Goal: Task Accomplishment & Management: Complete application form

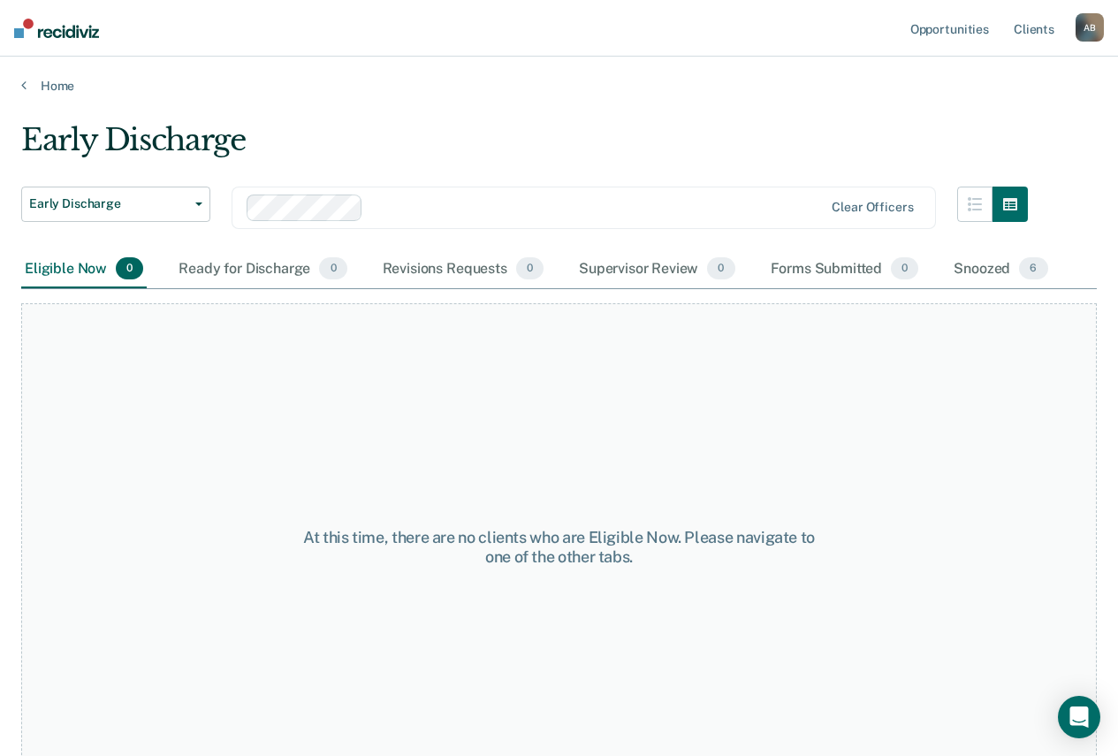
click at [805, 206] on div at bounding box center [596, 207] width 453 height 20
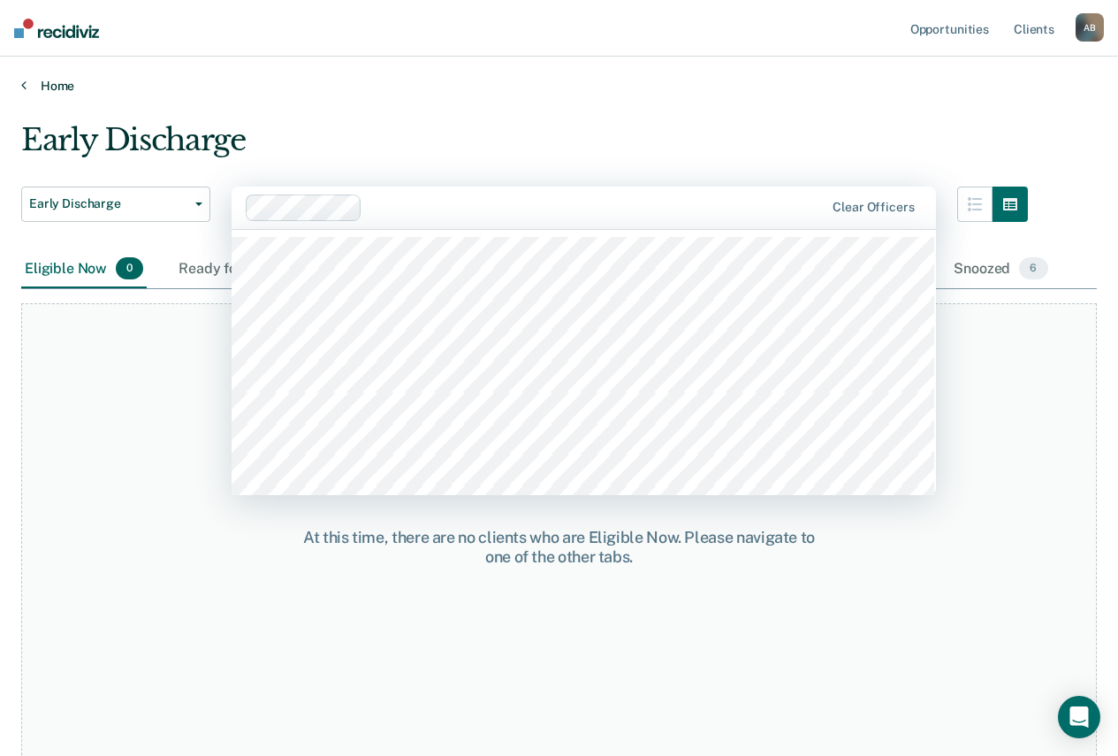
click at [791, 81] on link "Home" at bounding box center [559, 86] width 1076 height 16
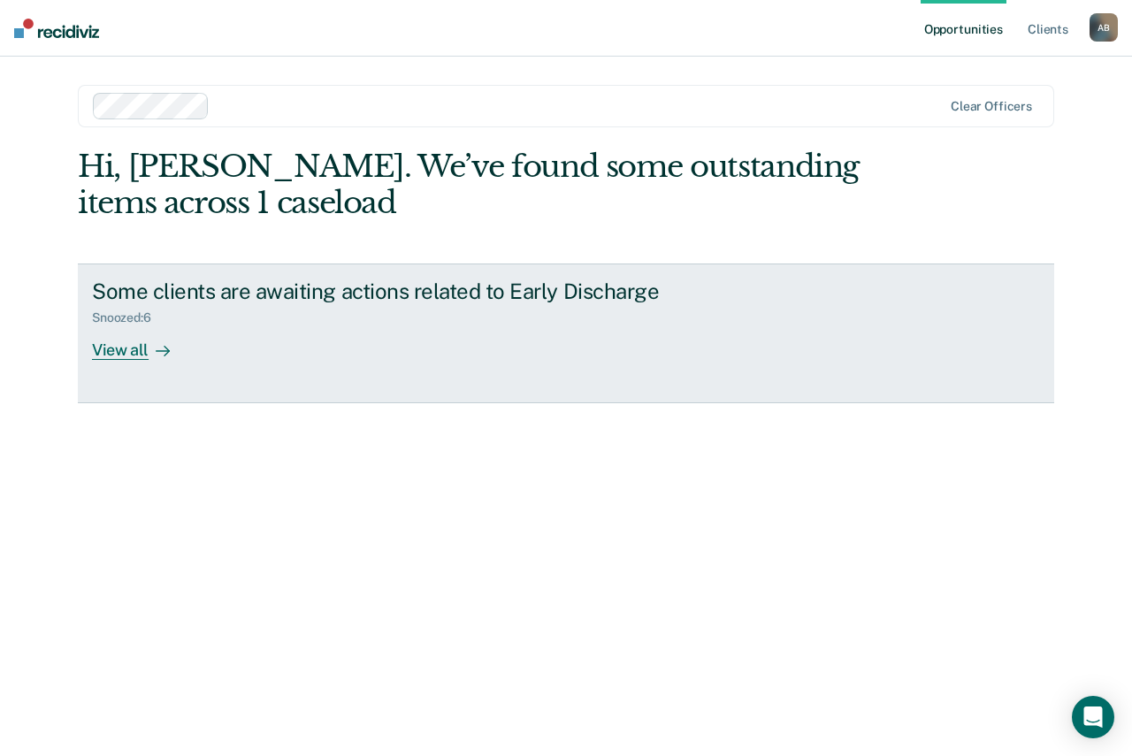
click at [219, 351] on div "Some clients are awaiting actions related to Early Discharge Snoozed : 6 View a…" at bounding box center [423, 318] width 663 height 81
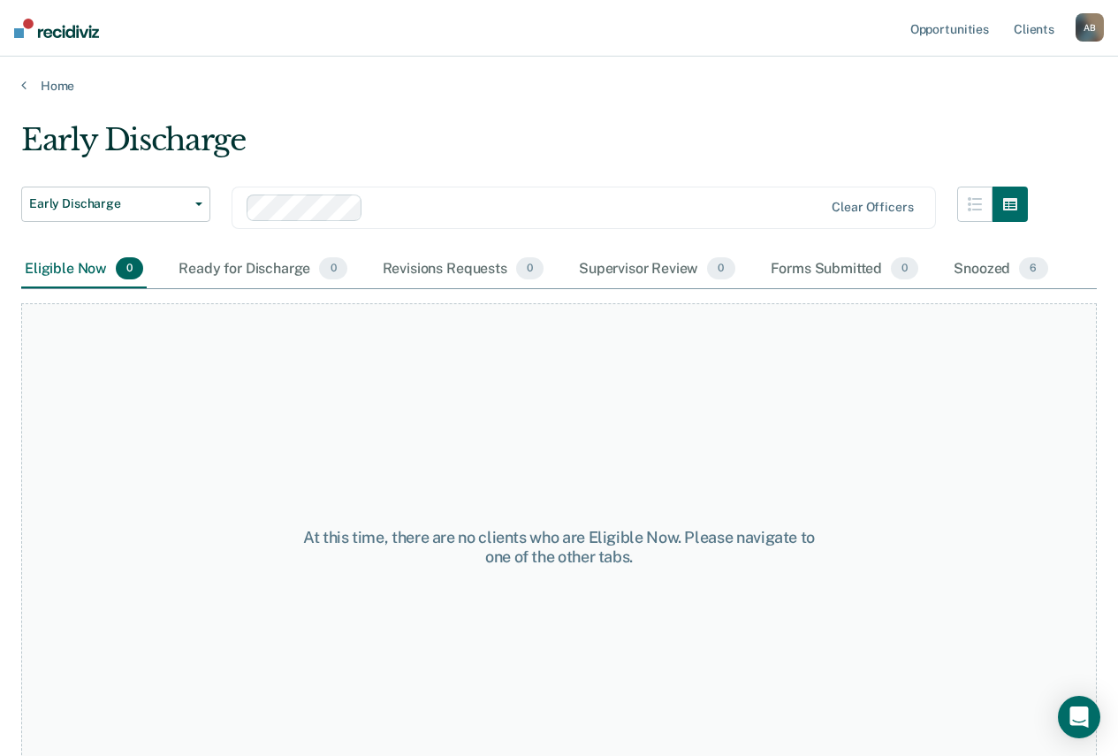
click at [50, 271] on div "Eligible Now 0" at bounding box center [84, 269] width 126 height 39
click at [290, 270] on div "Ready for Discharge 0" at bounding box center [262, 269] width 175 height 39
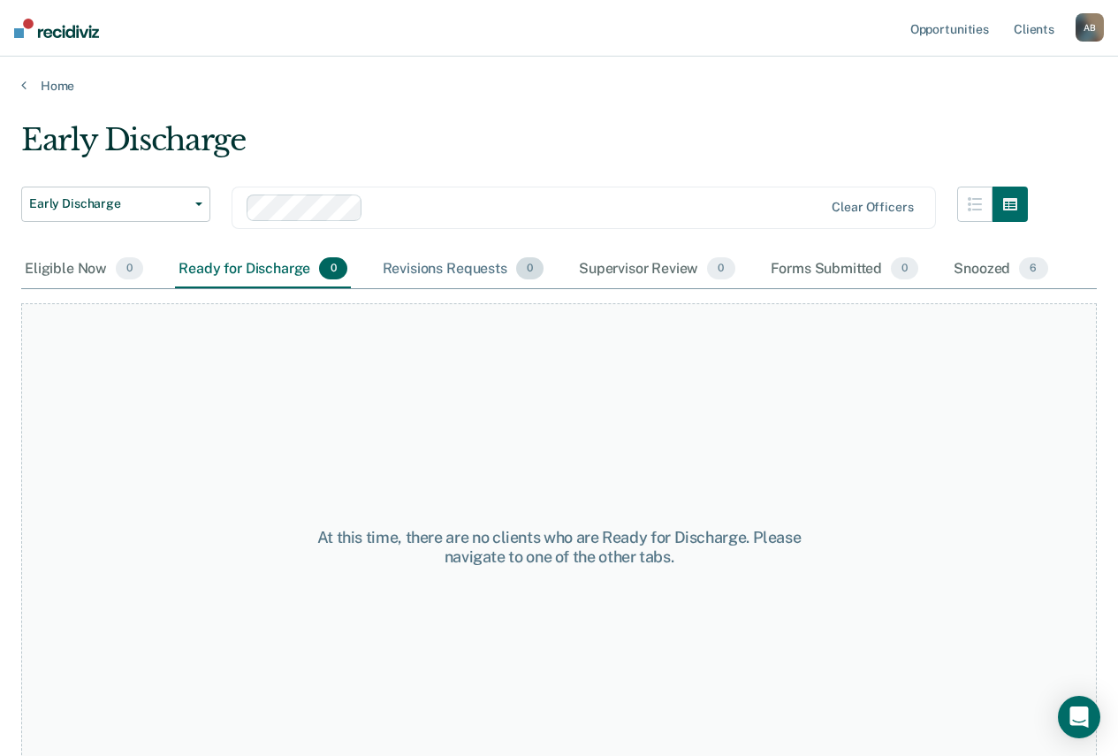
click at [423, 270] on div "Revisions Requests 0" at bounding box center [463, 269] width 168 height 39
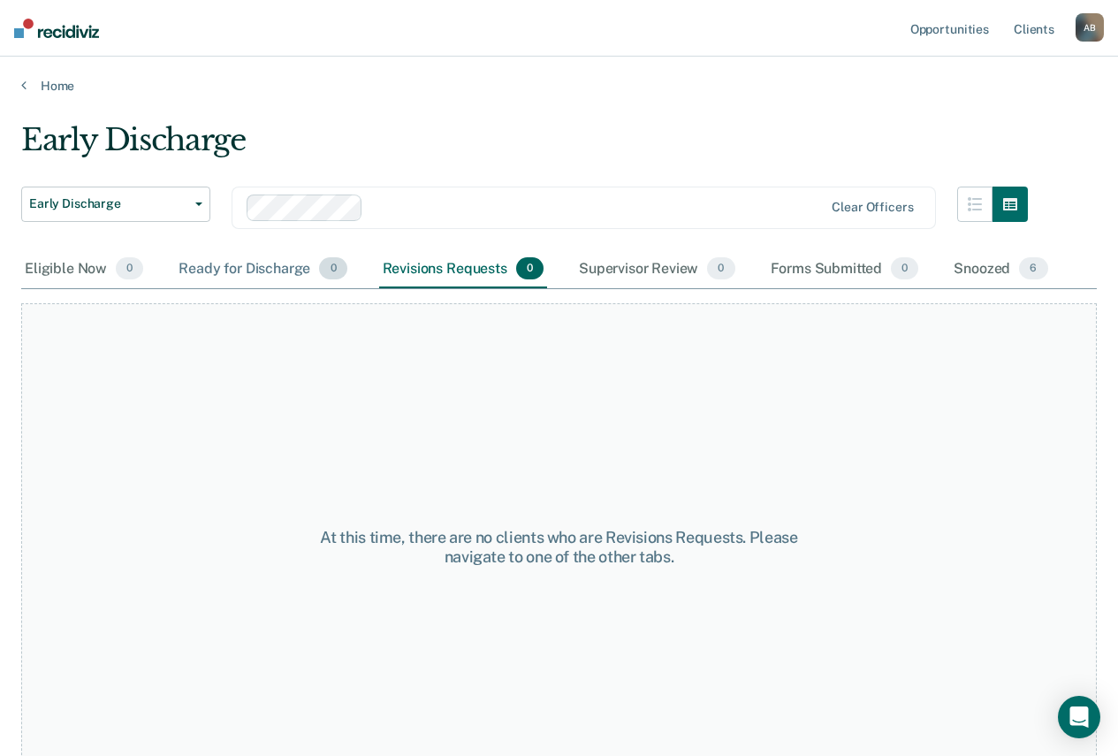
click at [280, 276] on div "Ready for Discharge 0" at bounding box center [262, 269] width 175 height 39
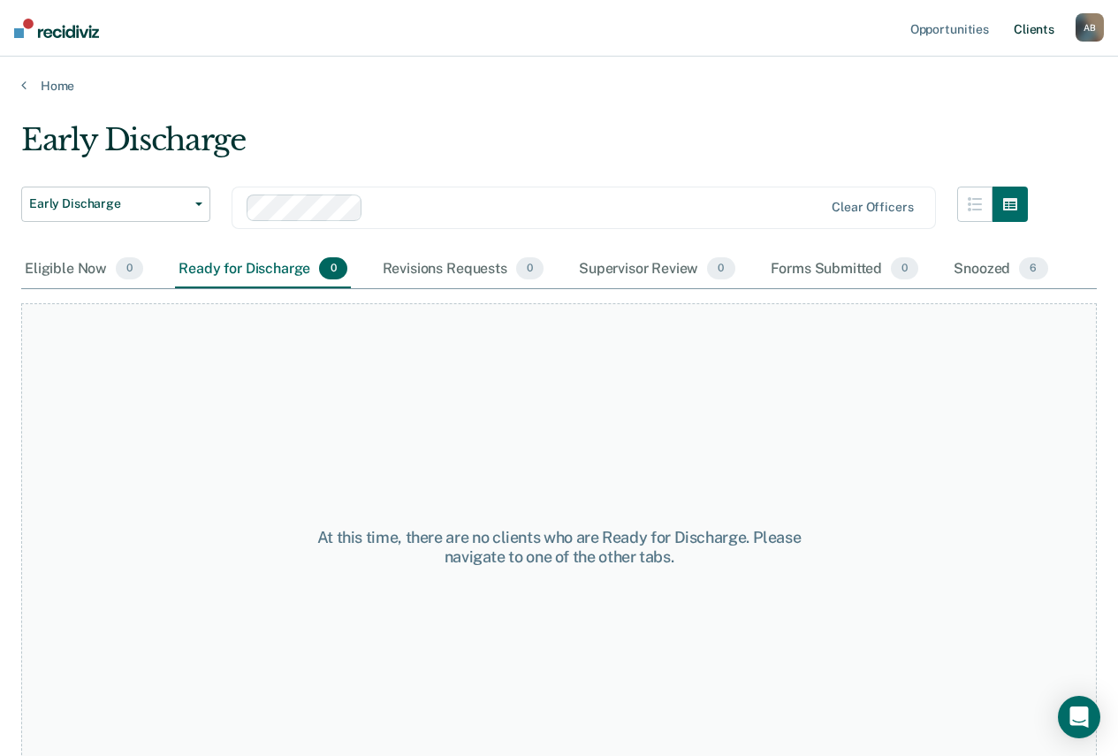
click at [1042, 27] on link "Client s" at bounding box center [1035, 28] width 48 height 57
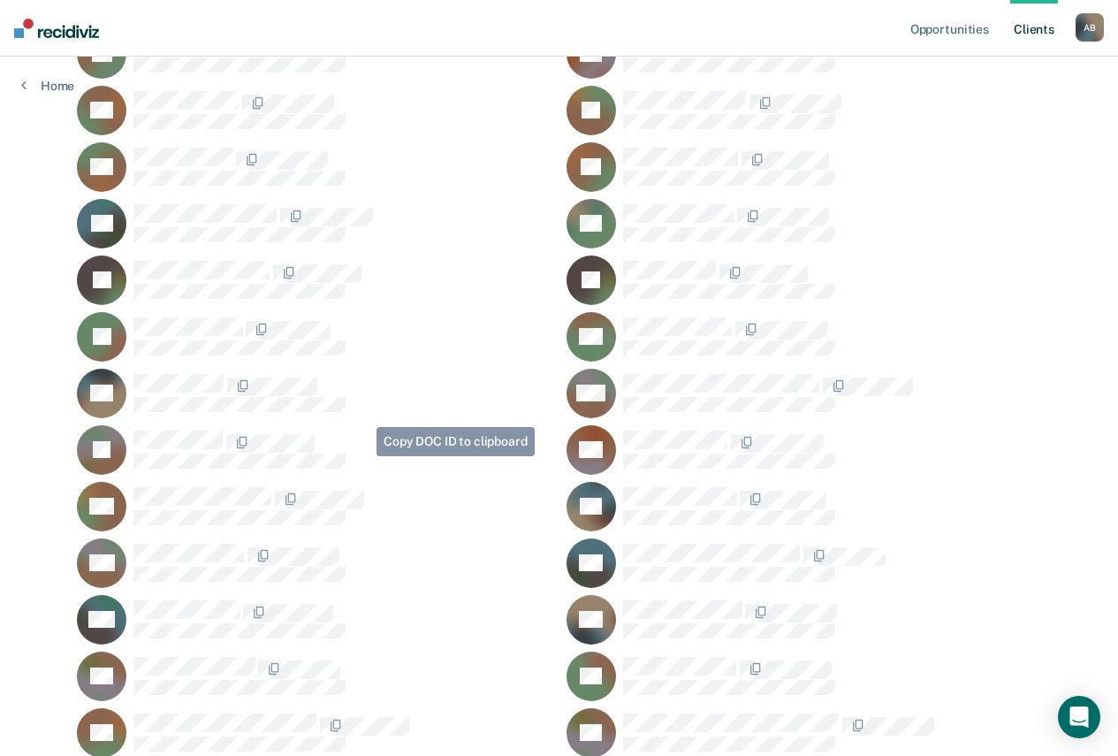
scroll to position [421, 0]
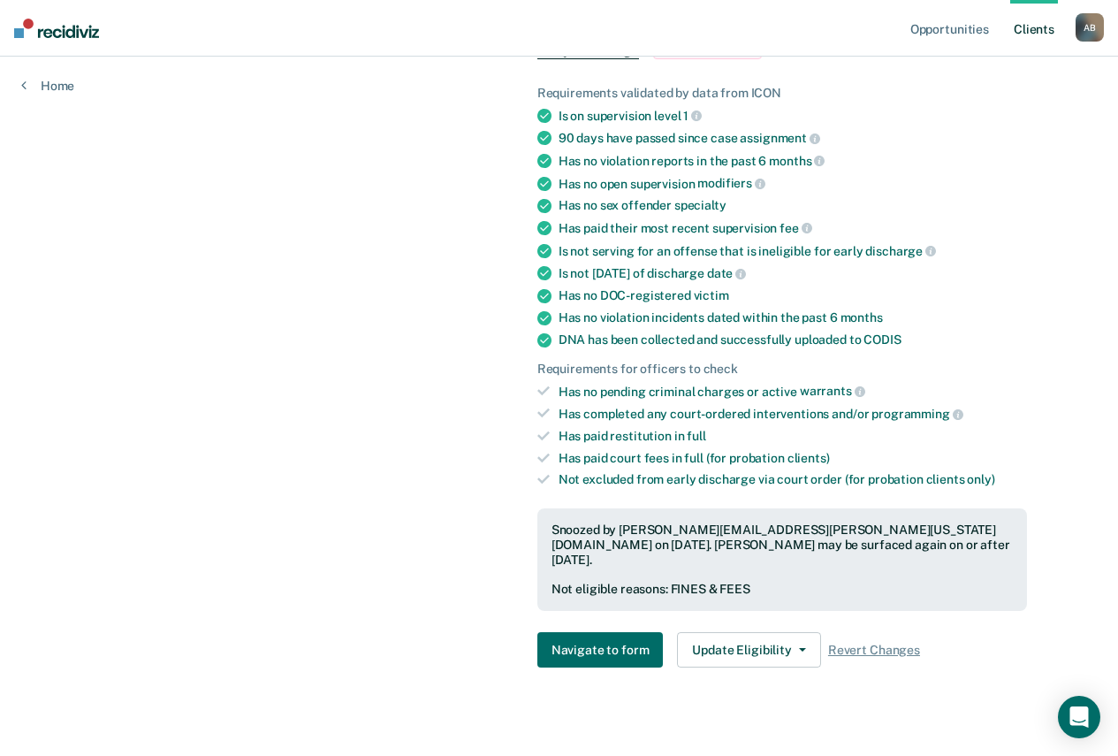
scroll to position [371, 0]
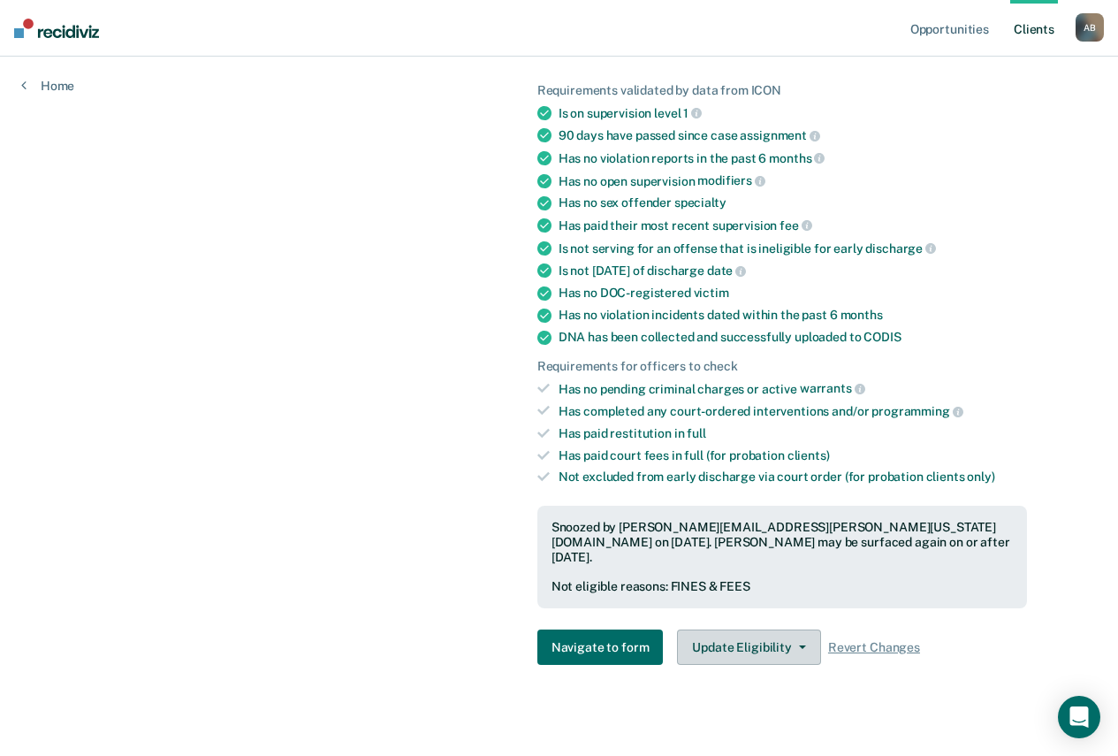
click at [791, 638] on button "Update Eligibility" at bounding box center [748, 646] width 143 height 35
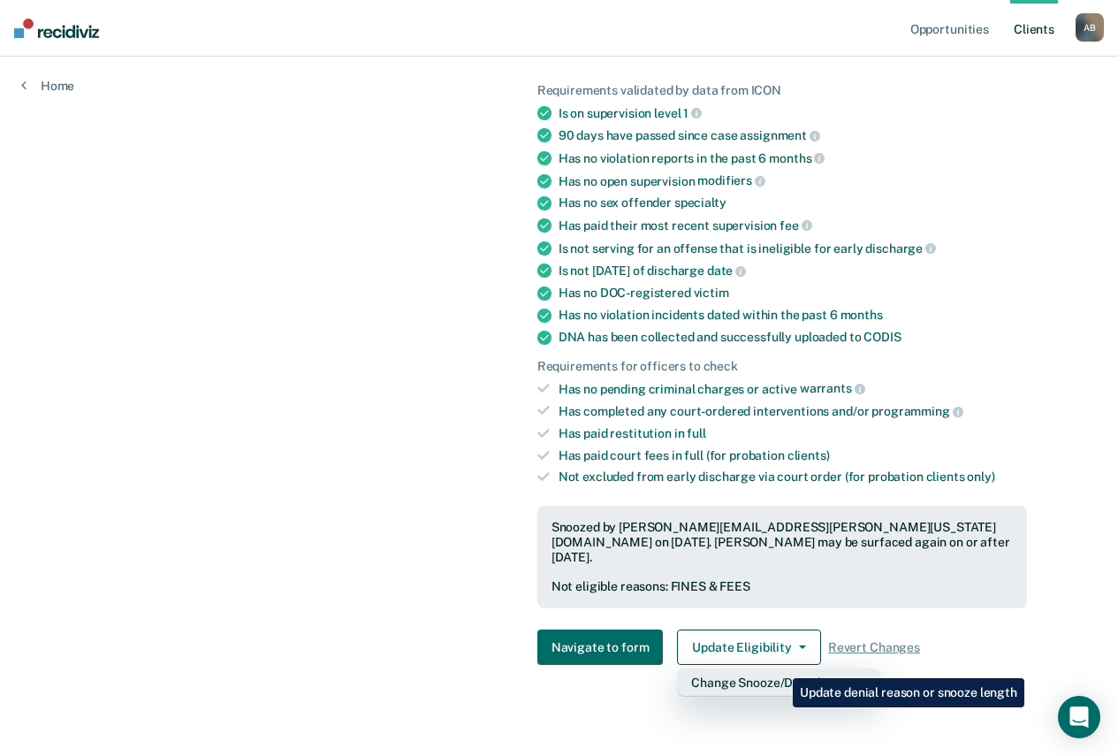
click at [780, 668] on button "Change Snooze/Denial Reason" at bounding box center [778, 682] width 202 height 28
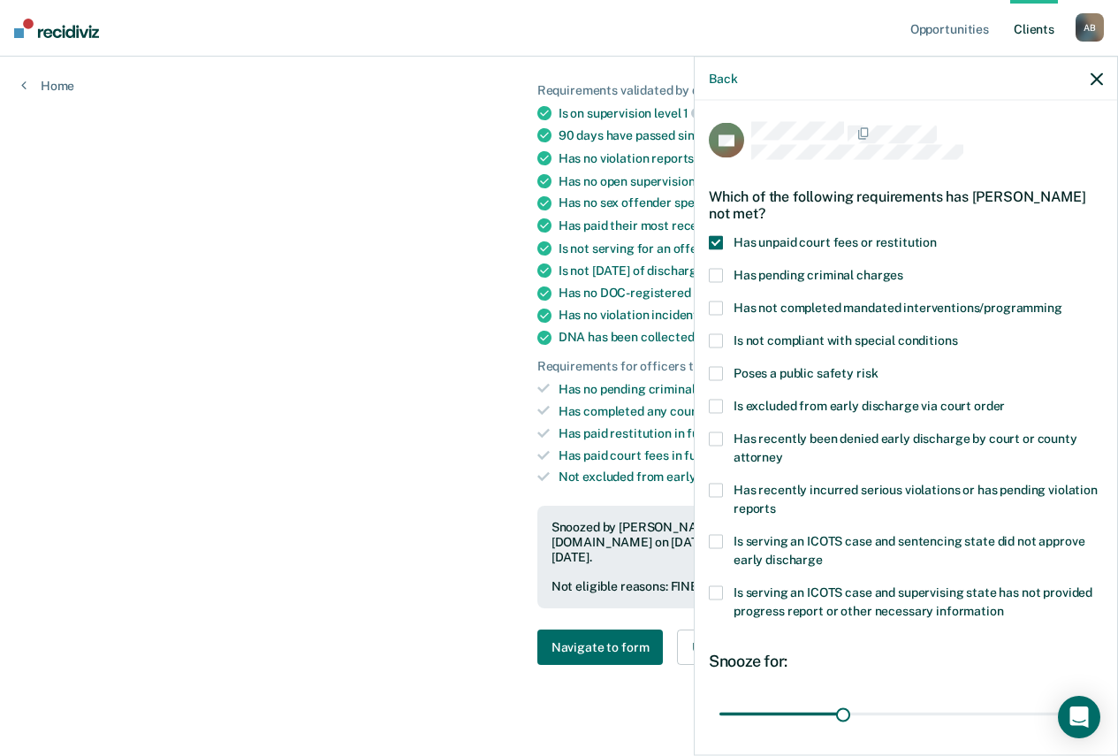
click at [713, 240] on span at bounding box center [716, 243] width 14 height 14
click at [762, 642] on button "Save" at bounding box center [766, 655] width 114 height 36
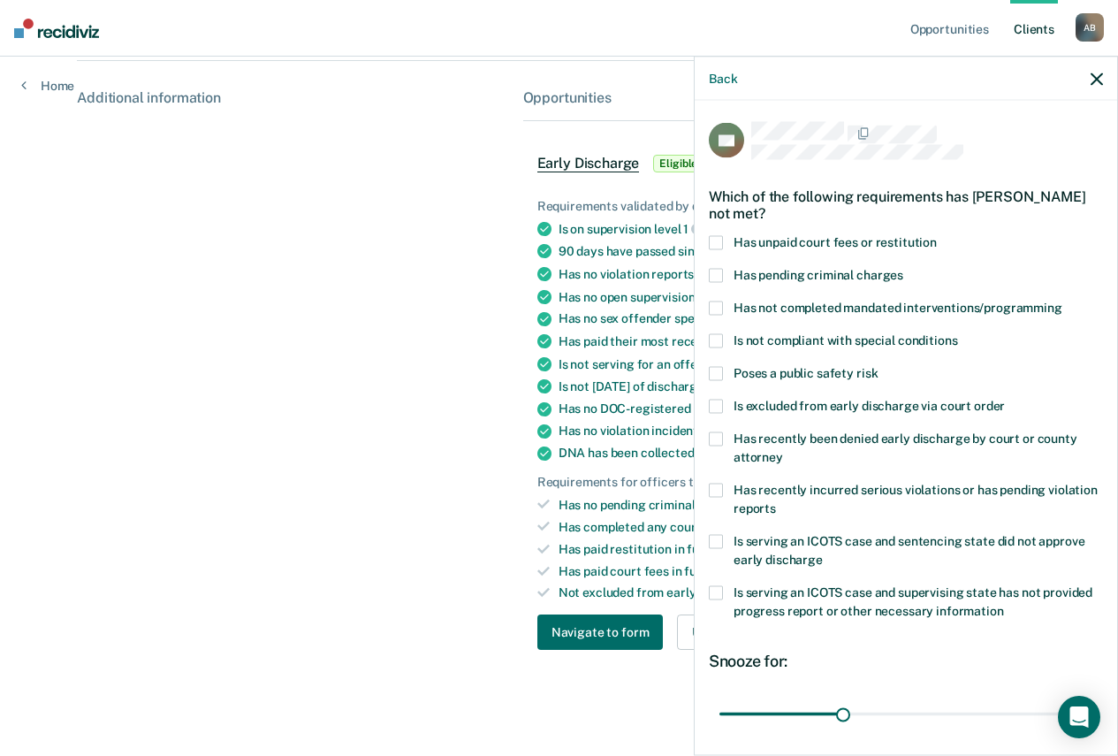
scroll to position [256, 0]
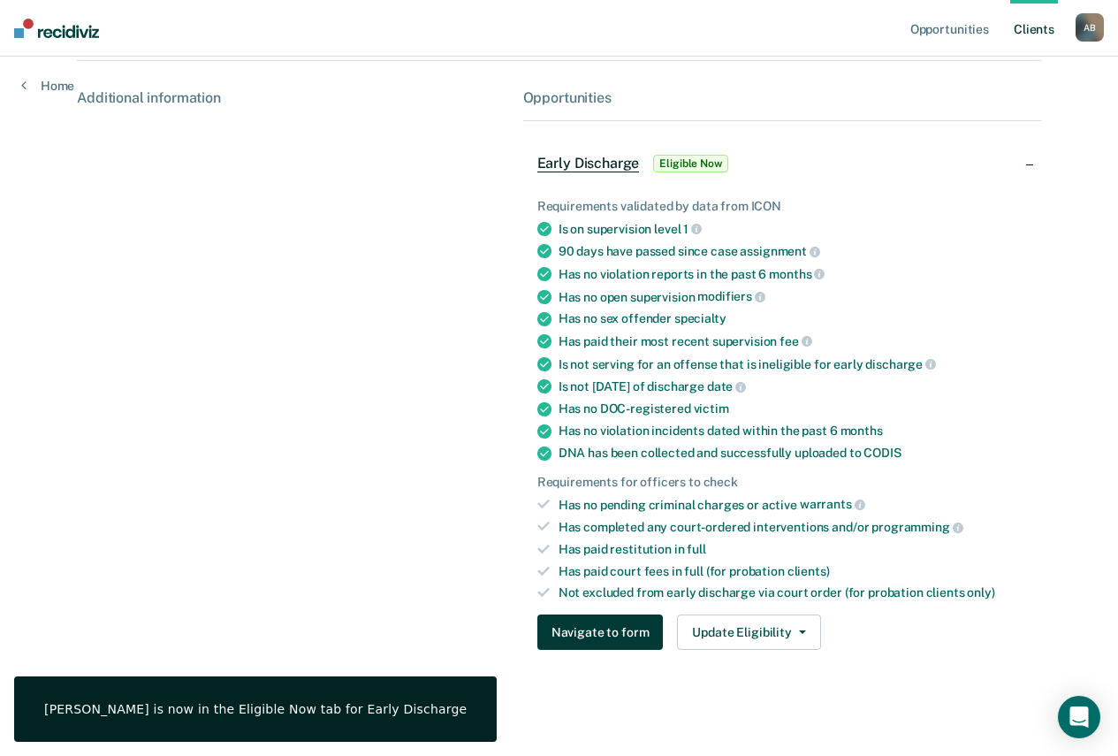
click at [643, 628] on button "Navigate to form" at bounding box center [601, 631] width 126 height 35
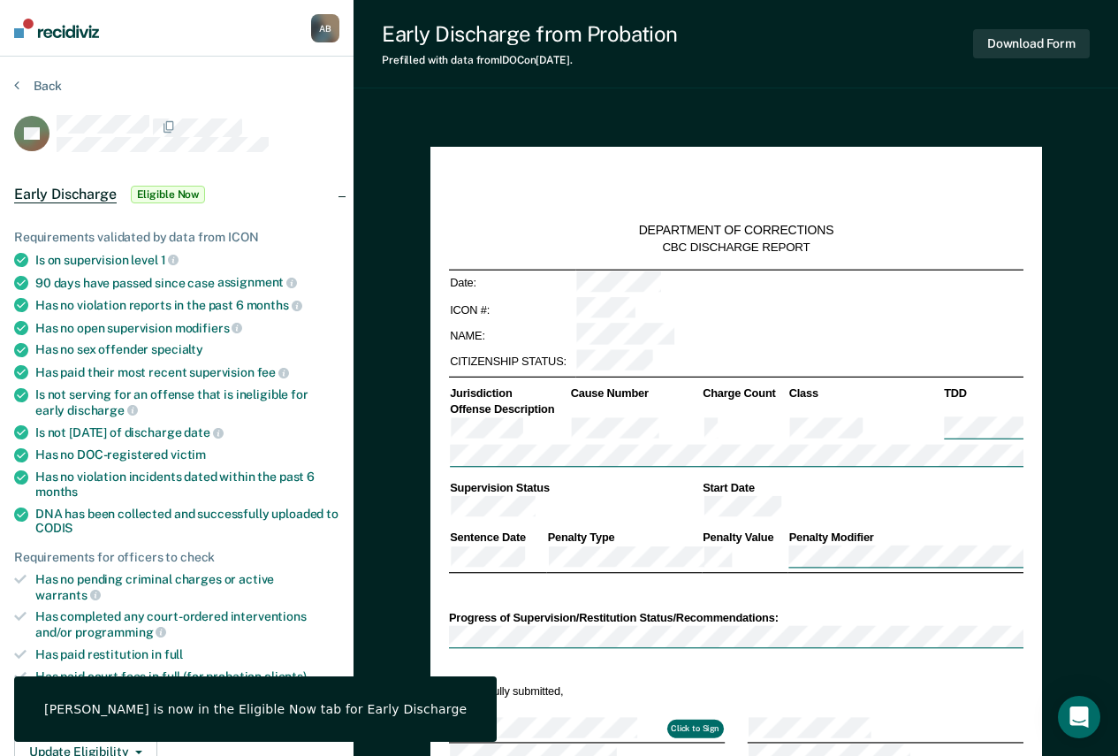
type textarea "x"
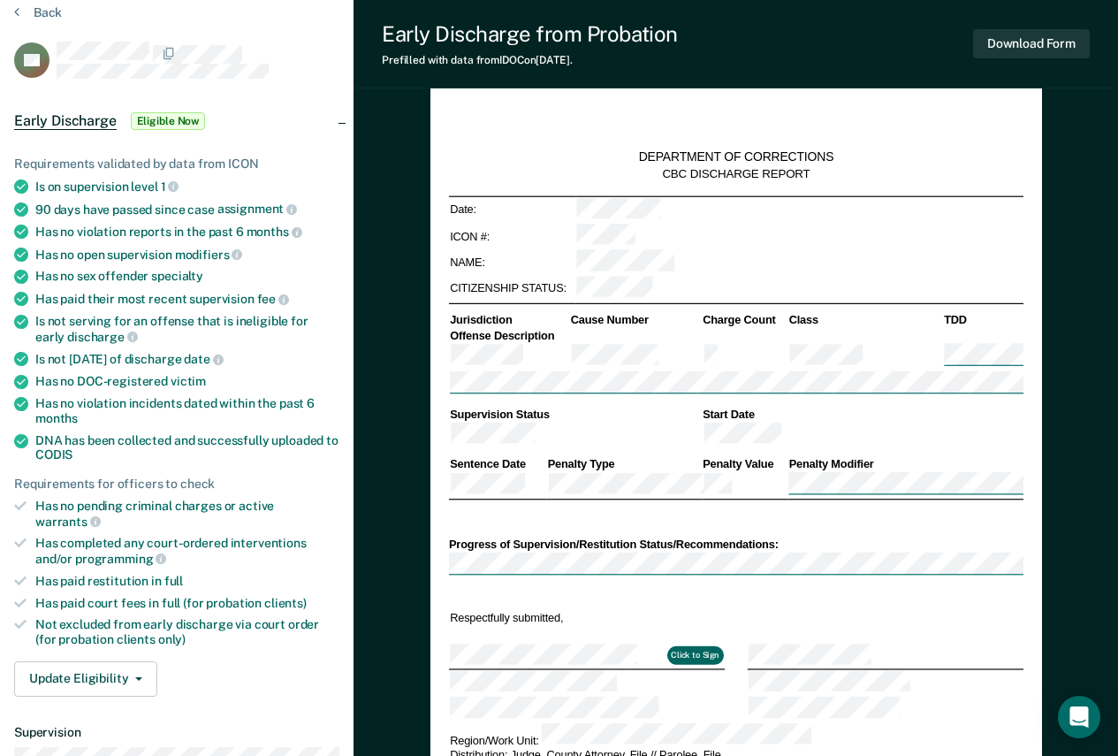
scroll to position [72, 0]
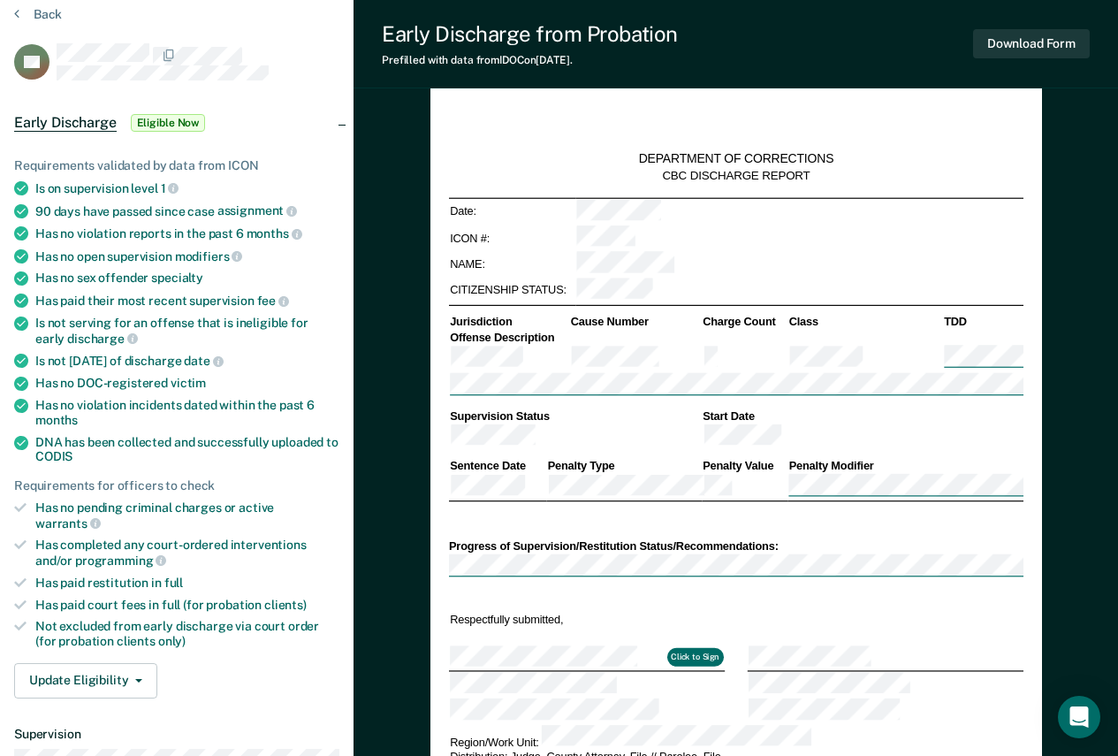
click at [615, 539] on div "Progress of Supervision/Restitution Status/Recommendations:" at bounding box center [735, 546] width 575 height 15
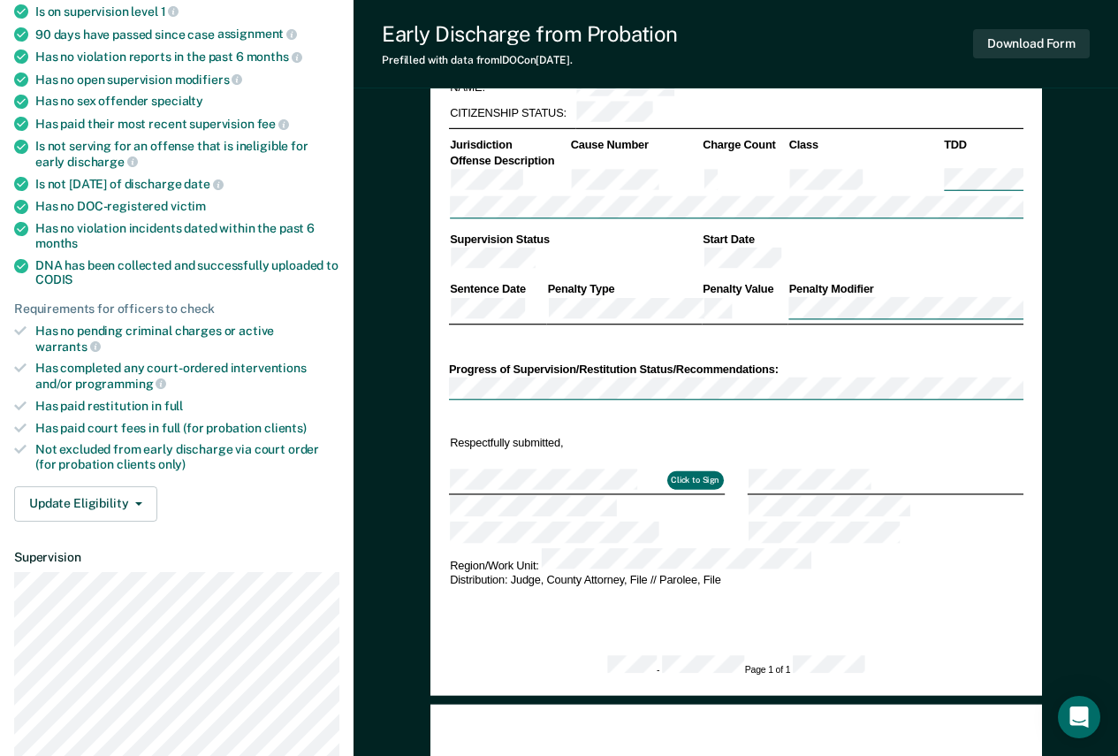
scroll to position [0, 0]
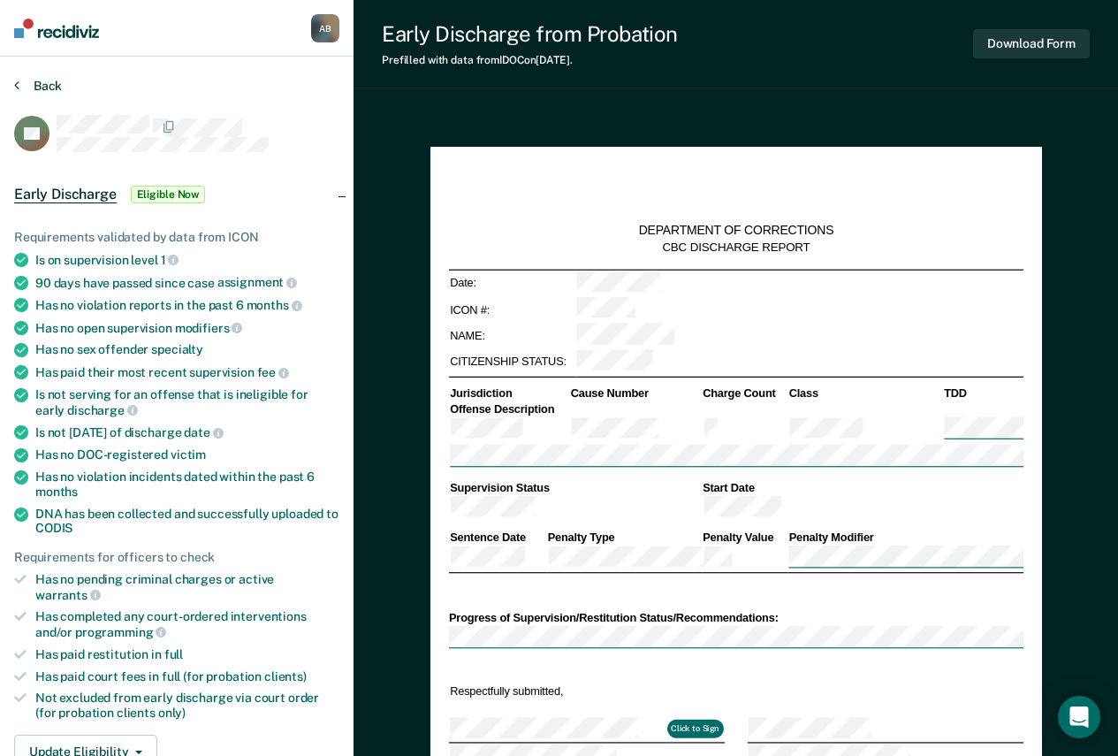
click at [49, 80] on button "Back" at bounding box center [38, 86] width 48 height 16
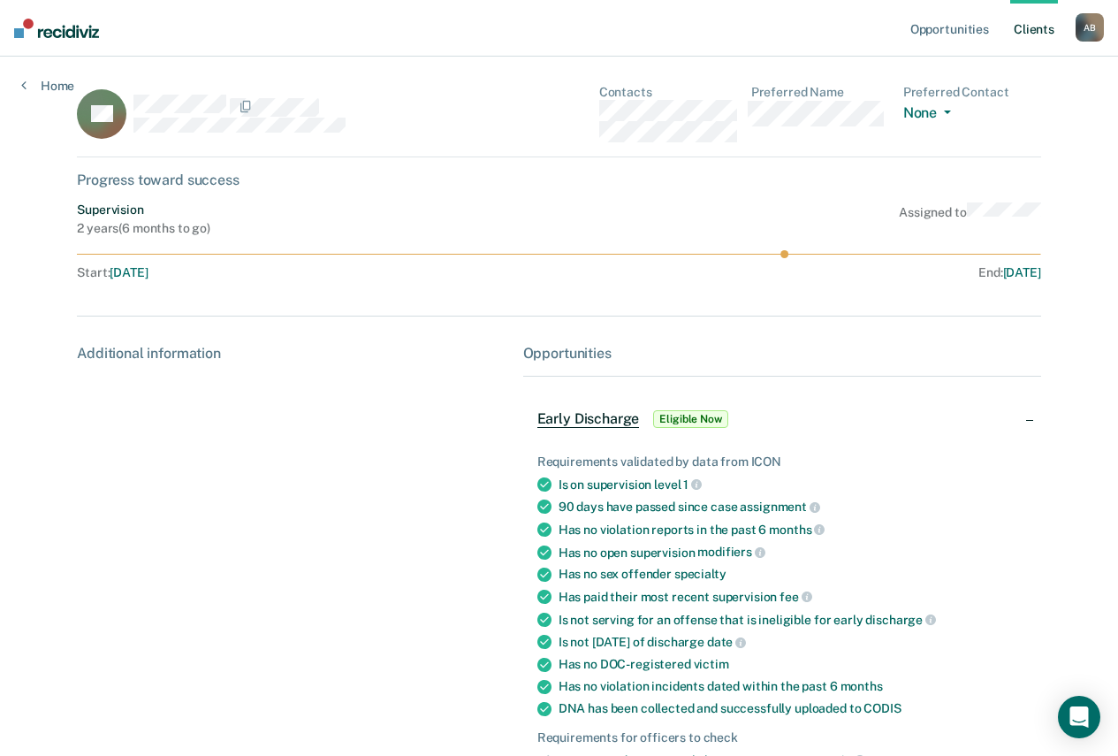
click at [385, 476] on div "Additional information" at bounding box center [292, 633] width 431 height 576
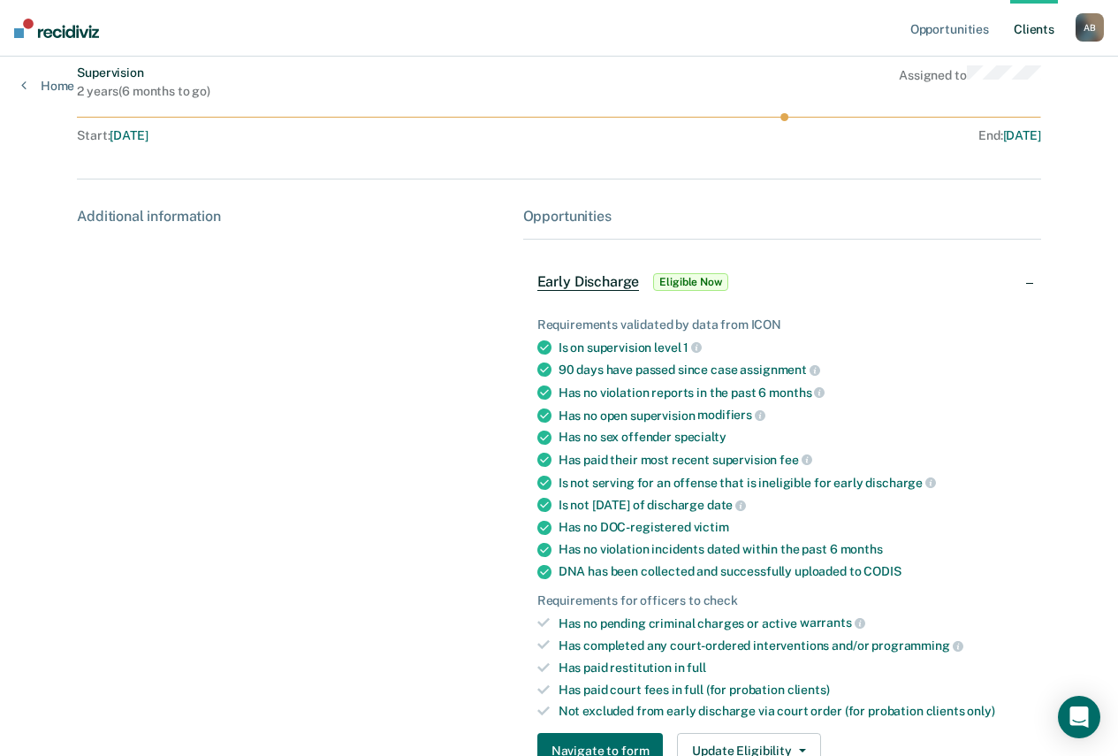
scroll to position [256, 0]
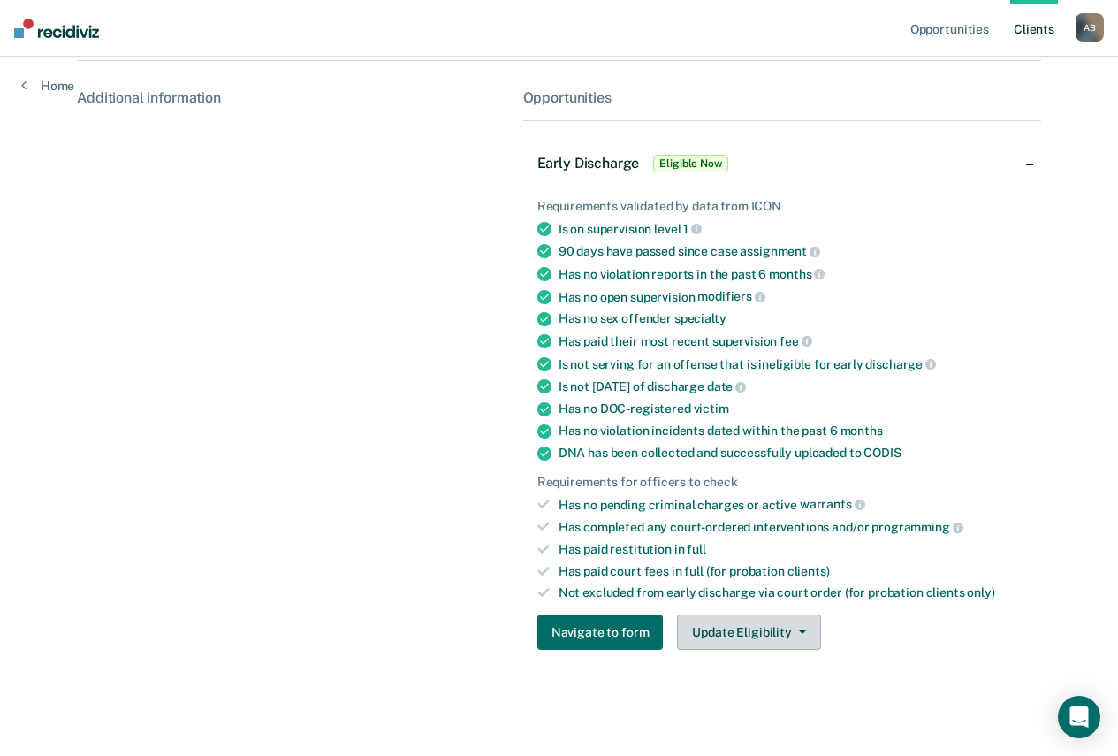
click at [777, 619] on button "Update Eligibility" at bounding box center [748, 631] width 143 height 35
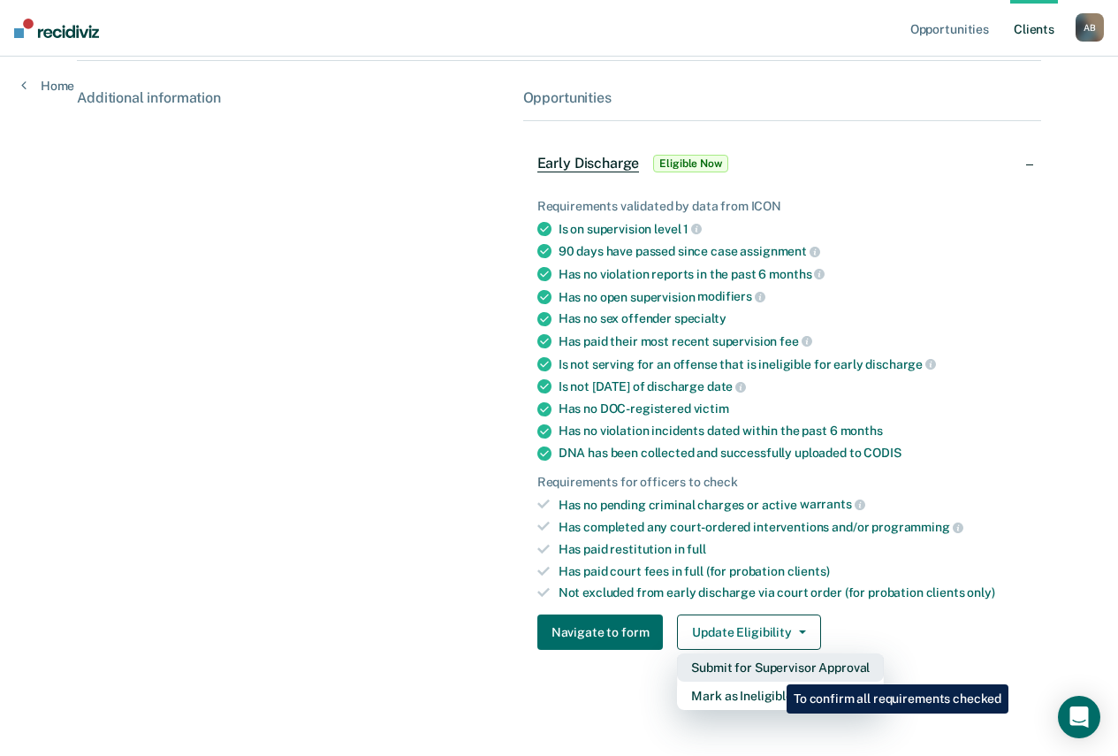
click at [774, 670] on button "Submit for Supervisor Approval" at bounding box center [780, 667] width 207 height 28
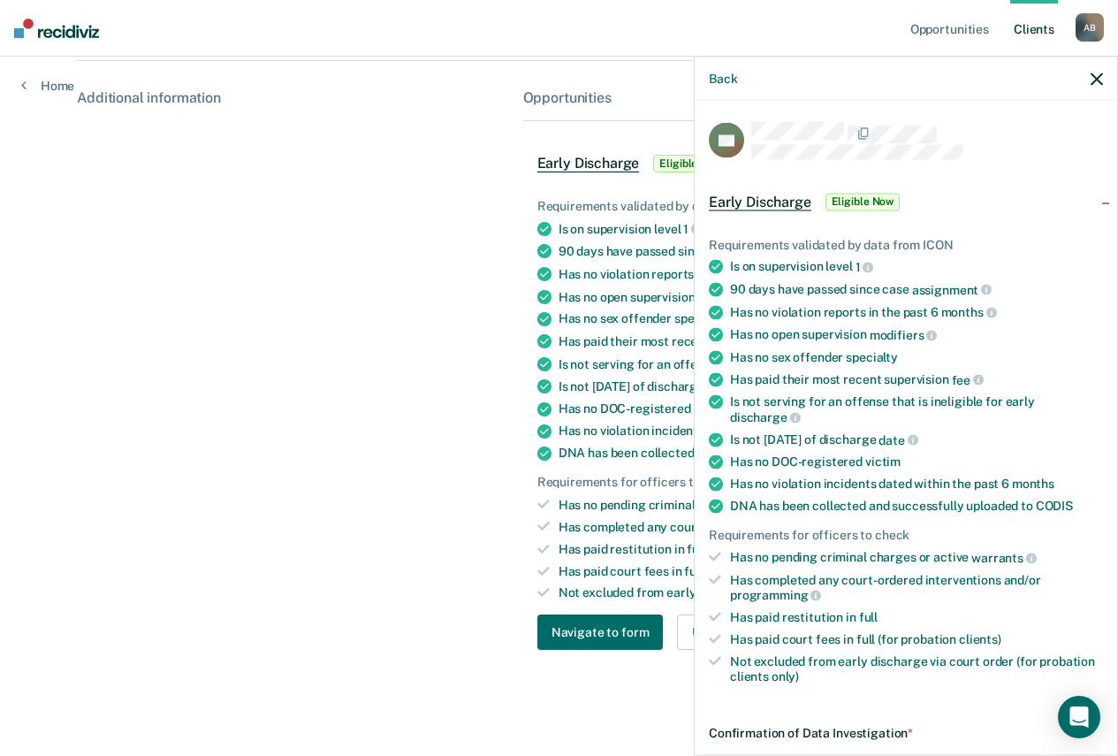
scroll to position [242, 0]
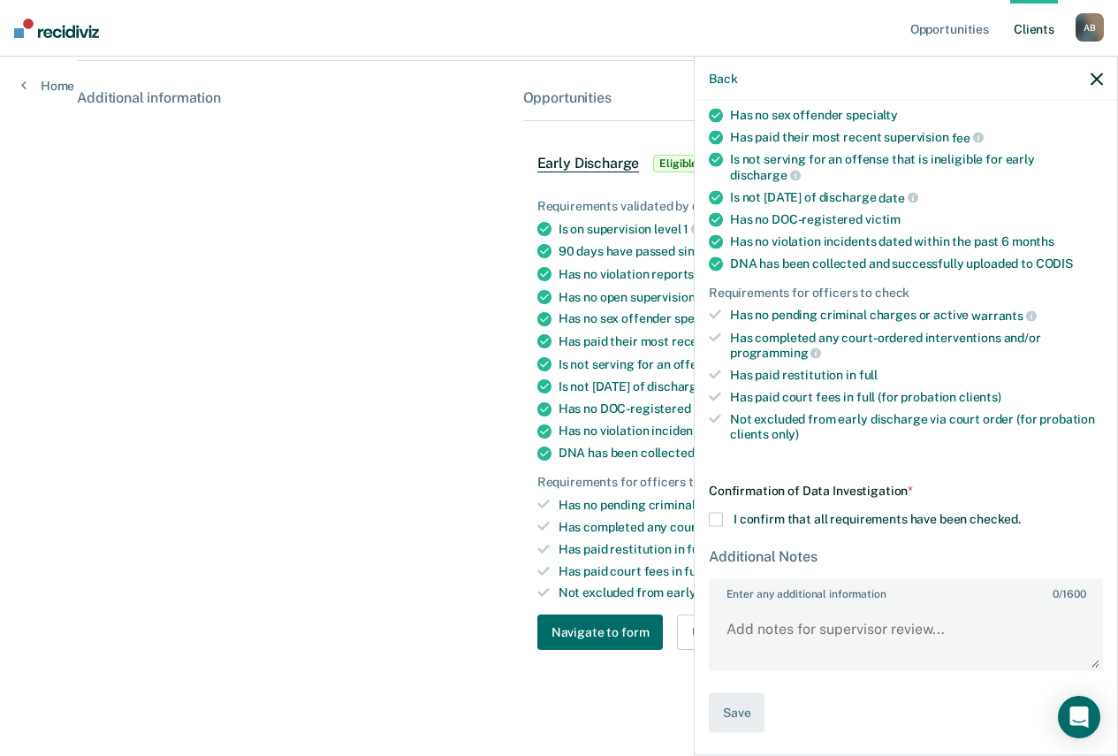
click at [712, 526] on div "Confirmation of Data Investigation * I confirm that all requirements have been …" at bounding box center [906, 608] width 394 height 249
click at [716, 518] on span at bounding box center [716, 520] width 14 height 14
click at [1021, 513] on input "I confirm that all requirements have been checked." at bounding box center [1021, 513] width 0 height 0
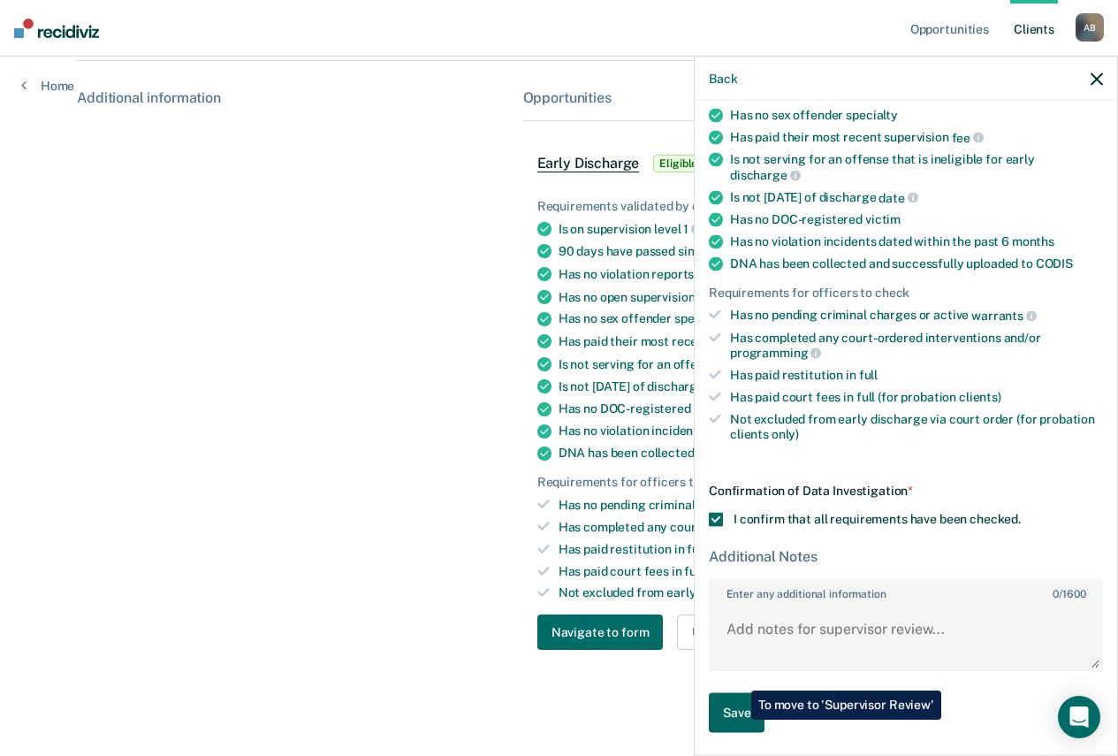
click at [738, 720] on button "Save" at bounding box center [737, 713] width 56 height 40
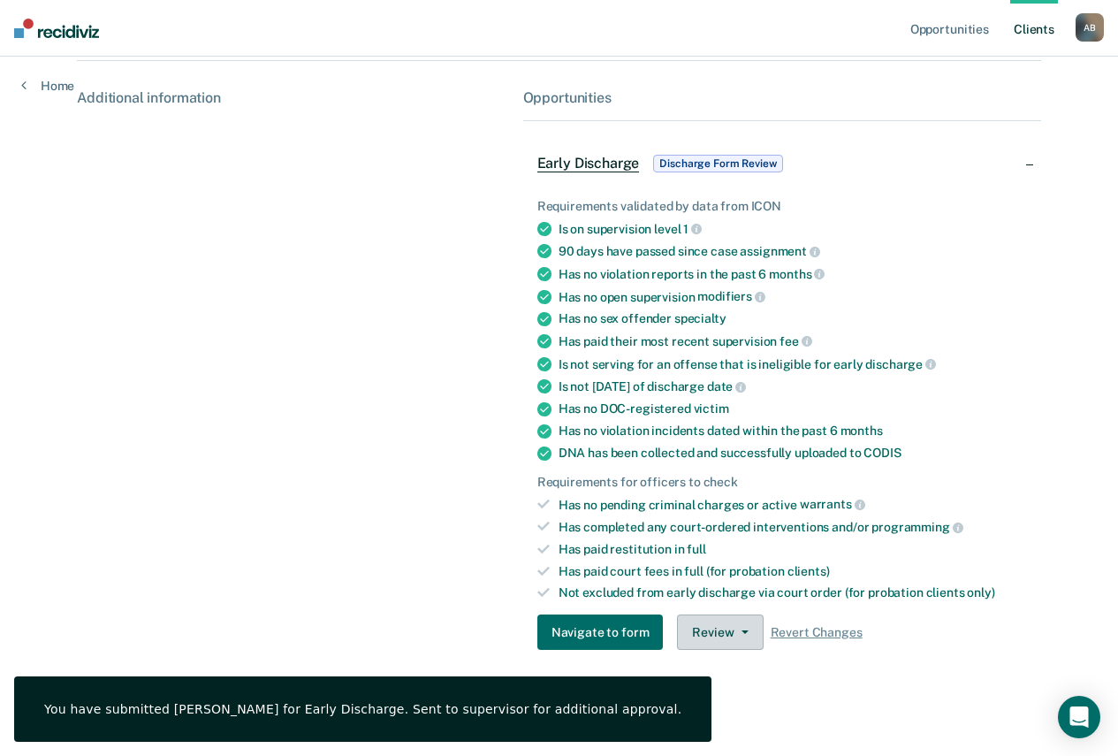
scroll to position [0, 0]
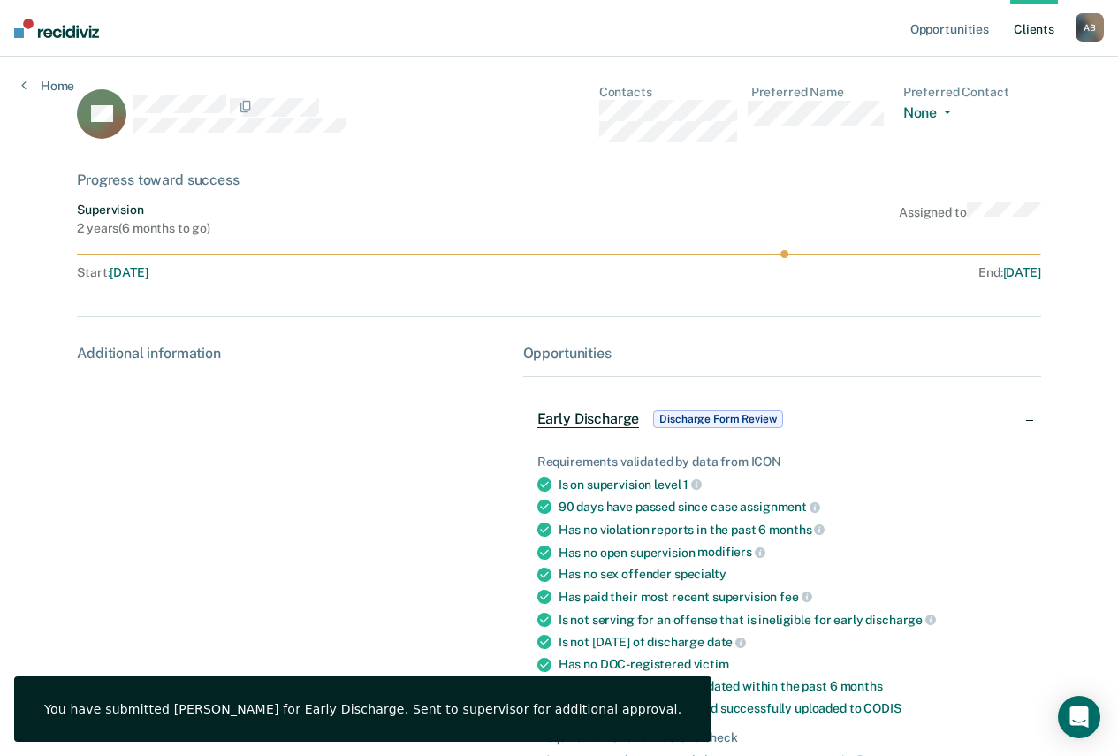
click at [63, 28] on img at bounding box center [56, 28] width 85 height 19
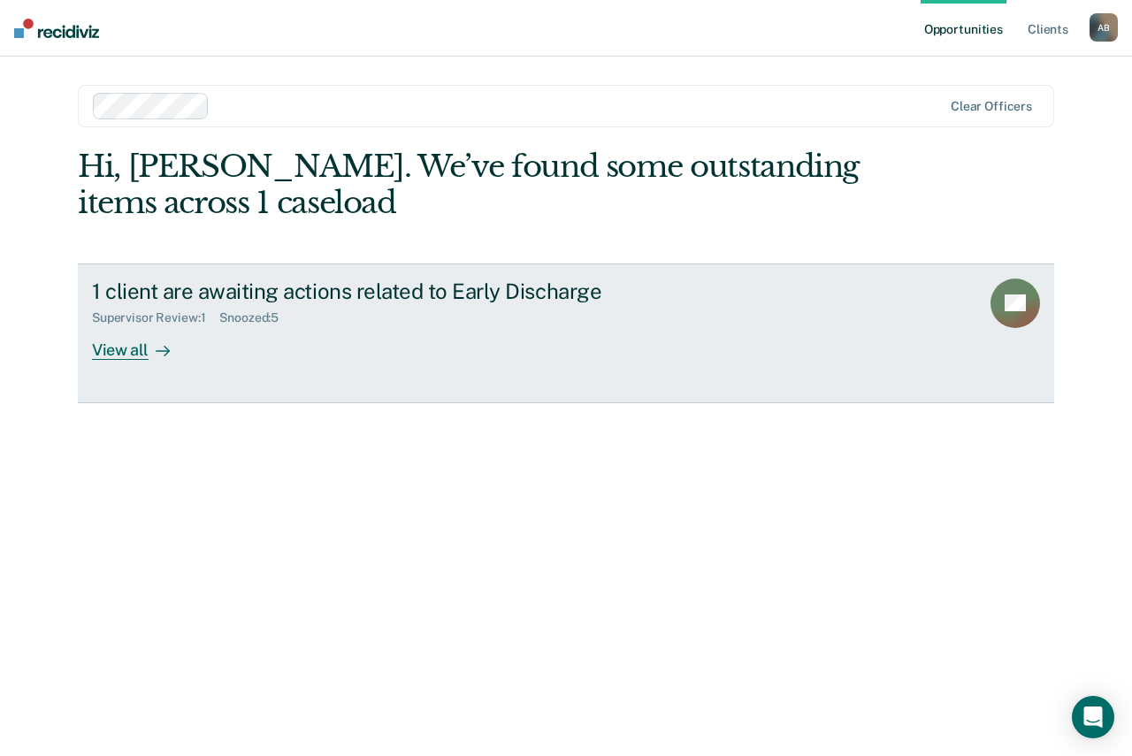
click at [146, 348] on div "View all" at bounding box center [141, 342] width 99 height 34
